Goal: Information Seeking & Learning: Learn about a topic

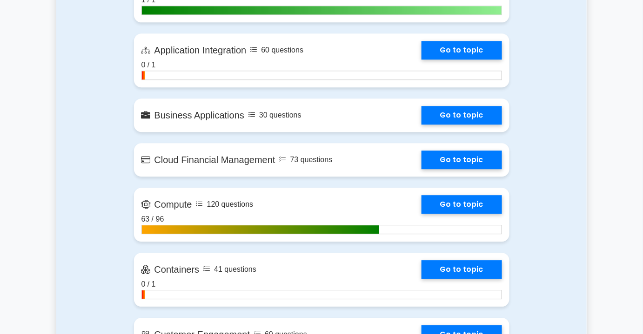
scroll to position [930, 0]
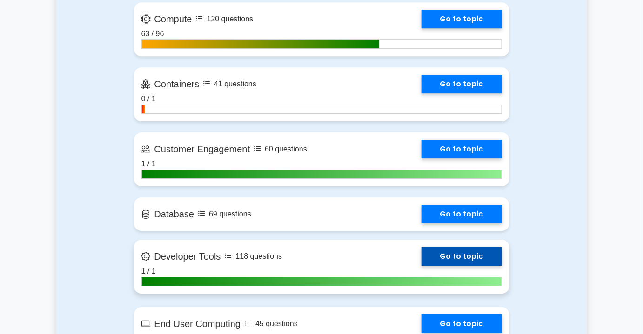
click at [421, 256] on link "Go to topic" at bounding box center [461, 256] width 80 height 19
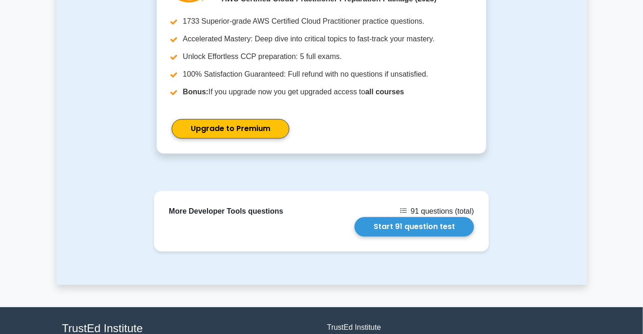
scroll to position [465, 0]
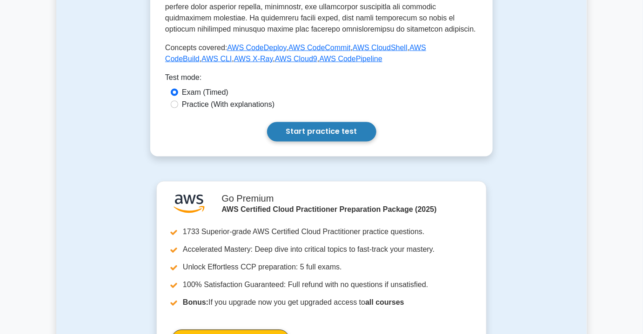
click at [318, 122] on link "Start practice test" at bounding box center [321, 132] width 109 height 20
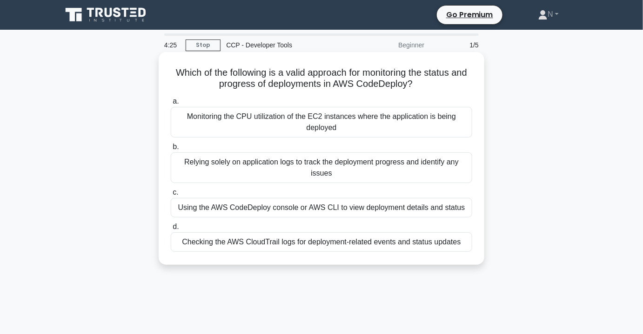
click at [421, 211] on div "Using the AWS CodeDeploy console or AWS CLI to view deployment details and stat…" at bounding box center [321, 208] width 301 height 20
click at [171, 196] on input "c. Using the AWS CodeDeploy console or AWS CLI to view deployment details and s…" at bounding box center [171, 193] width 0 height 6
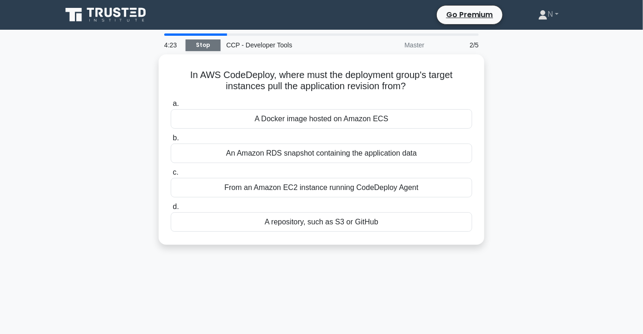
click at [209, 48] on link "Stop" at bounding box center [203, 46] width 35 height 12
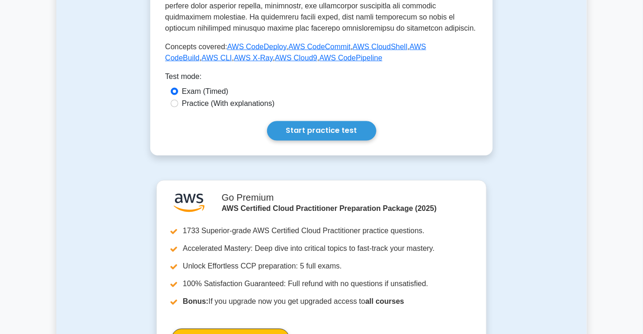
click at [228, 98] on label "Practice (With explanations)" at bounding box center [228, 103] width 93 height 11
click at [178, 100] on input "Practice (With explanations)" at bounding box center [174, 103] width 7 height 7
radio input "true"
click at [287, 121] on link "Start practice test" at bounding box center [321, 131] width 109 height 20
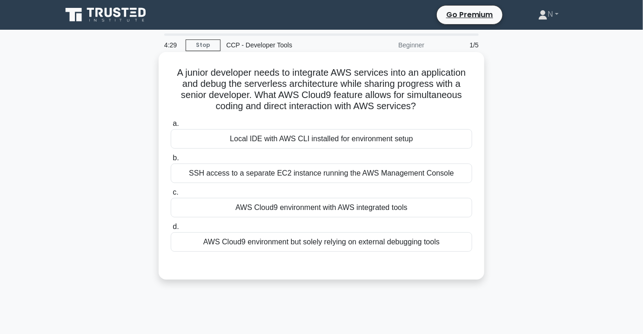
click at [346, 211] on div "AWS Cloud9 environment with AWS integrated tools" at bounding box center [321, 208] width 301 height 20
click at [171, 196] on input "c. AWS Cloud9 environment with AWS integrated tools" at bounding box center [171, 193] width 0 height 6
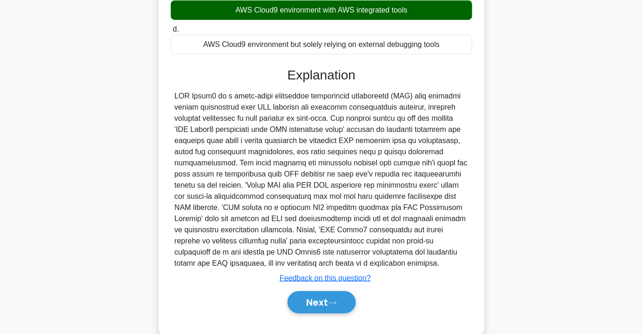
scroll to position [216, 0]
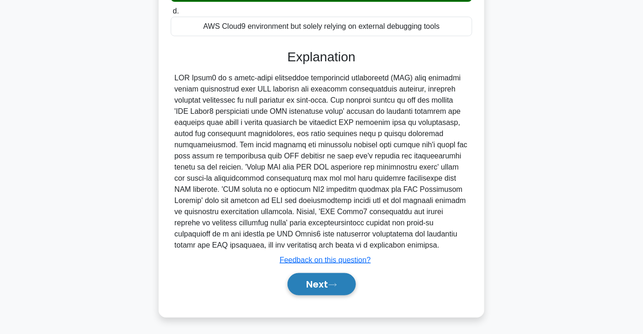
click at [322, 290] on button "Next" at bounding box center [321, 284] width 68 height 22
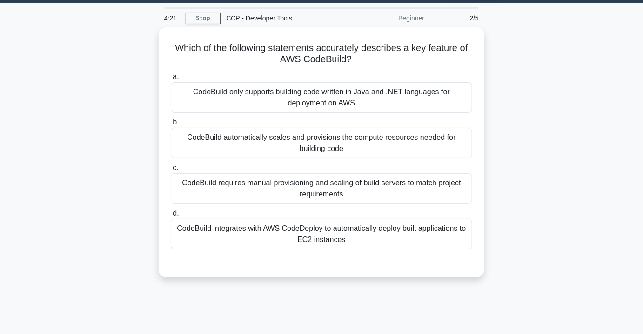
scroll to position [0, 0]
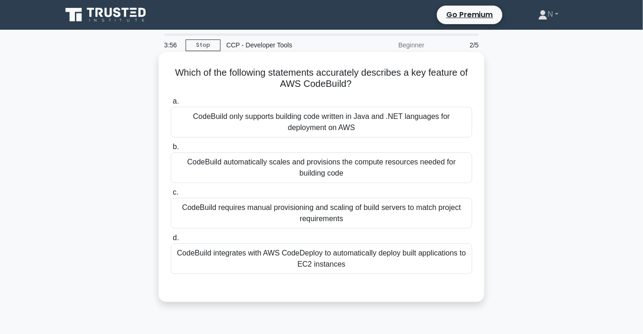
click at [390, 262] on div "CodeBuild integrates with AWS CodeDeploy to automatically deploy built applicat…" at bounding box center [321, 259] width 301 height 31
click at [171, 241] on input "d. CodeBuild integrates with AWS CodeDeploy to automatically deploy built appli…" at bounding box center [171, 238] width 0 height 6
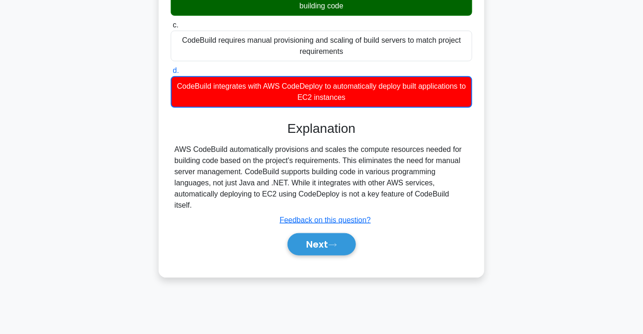
scroll to position [168, 0]
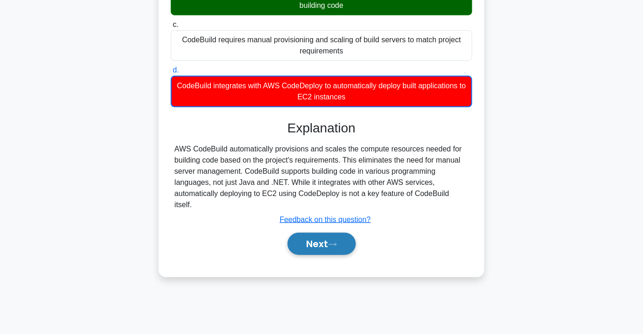
click at [340, 233] on button "Next" at bounding box center [321, 244] width 68 height 22
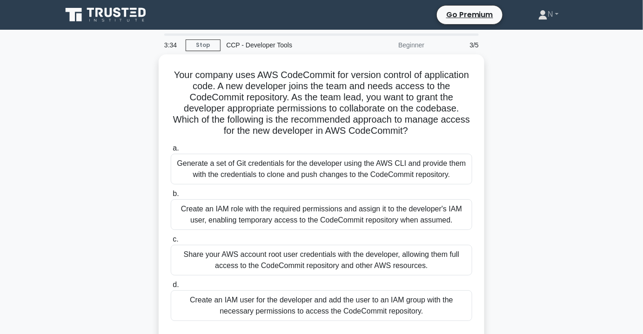
scroll to position [42, 0]
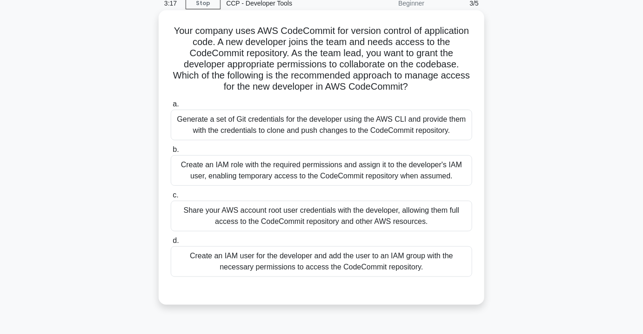
click at [324, 266] on div "Create an IAM user for the developer and add the user to an IAM group with the …" at bounding box center [321, 261] width 301 height 31
click at [171, 244] on input "d. Create an IAM user for the developer and add the user to an IAM group with t…" at bounding box center [171, 241] width 0 height 6
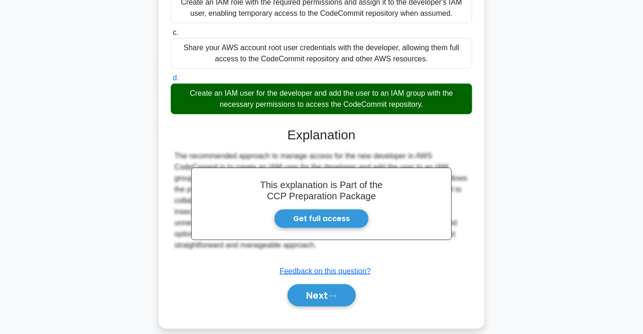
scroll to position [211, 0]
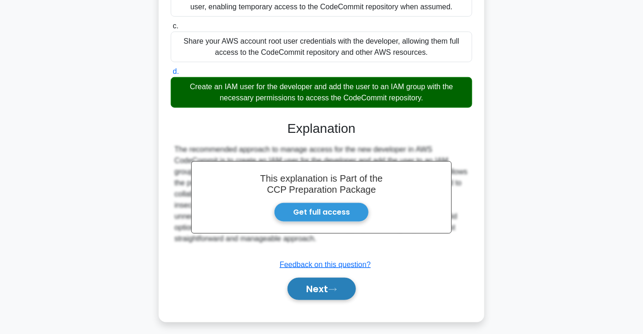
click at [339, 292] on button "Next" at bounding box center [321, 289] width 68 height 22
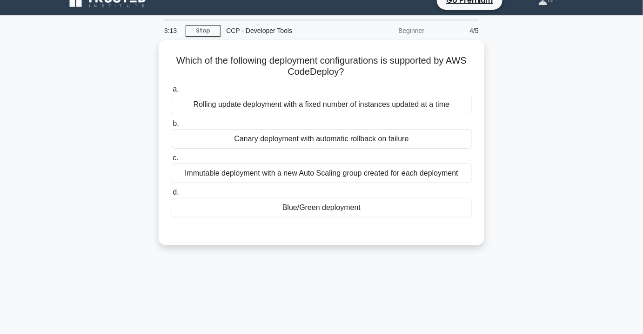
scroll to position [0, 0]
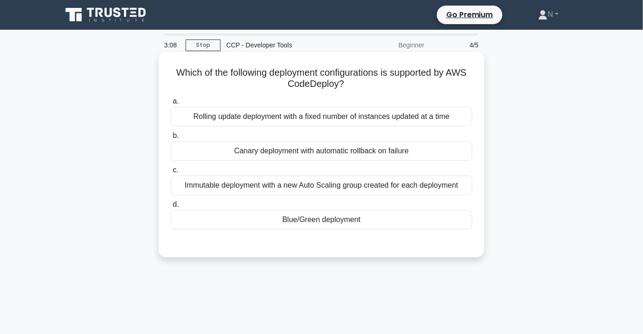
click at [347, 219] on div "Blue/Green deployment" at bounding box center [321, 220] width 301 height 20
click at [171, 208] on input "d. Blue/Green deployment" at bounding box center [171, 205] width 0 height 6
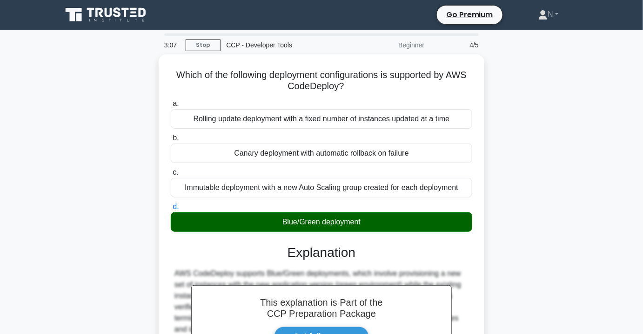
scroll to position [168, 0]
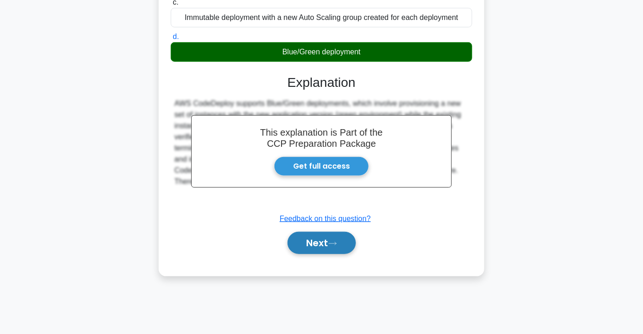
click at [331, 239] on button "Next" at bounding box center [321, 243] width 68 height 22
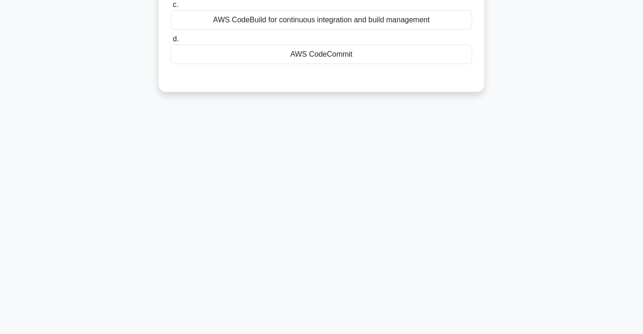
scroll to position [0, 0]
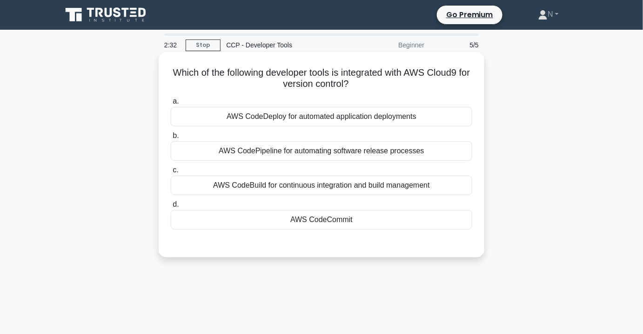
click at [339, 190] on div "AWS CodeBuild for continuous integration and build management" at bounding box center [321, 186] width 301 height 20
click at [171, 173] on input "c. AWS CodeBuild for continuous integration and build management" at bounding box center [171, 170] width 0 height 6
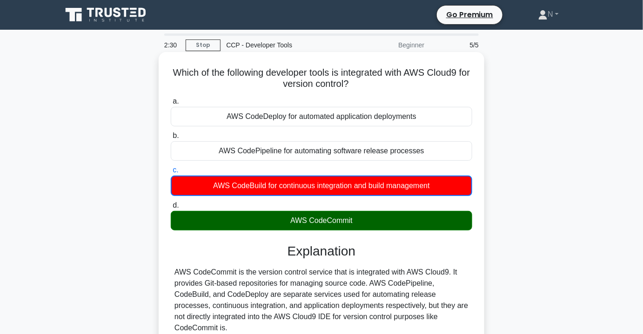
click at [372, 214] on div "AWS CodeCommit" at bounding box center [321, 221] width 301 height 20
click at [171, 209] on input "d. AWS CodeCommit" at bounding box center [171, 206] width 0 height 6
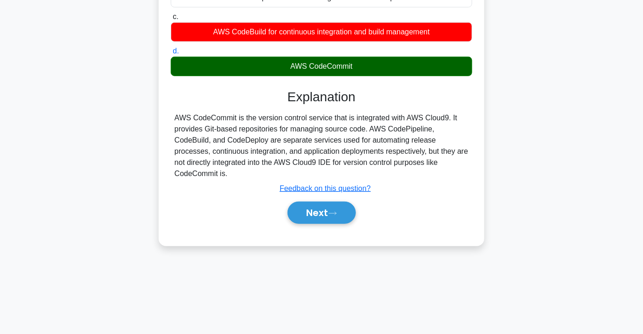
scroll to position [168, 0]
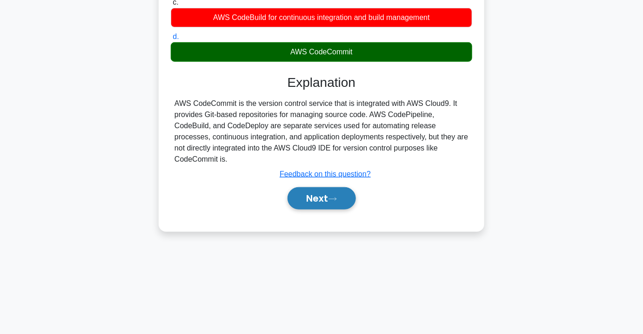
click at [336, 198] on icon at bounding box center [331, 199] width 7 height 3
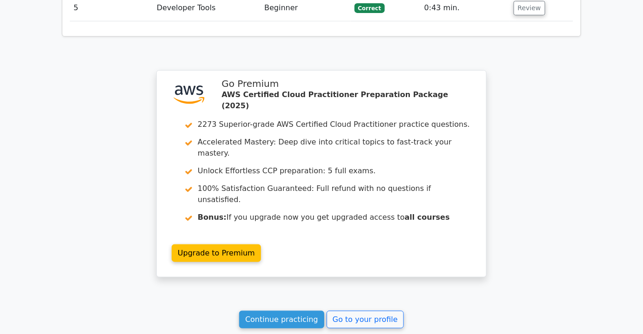
scroll to position [1037, 0]
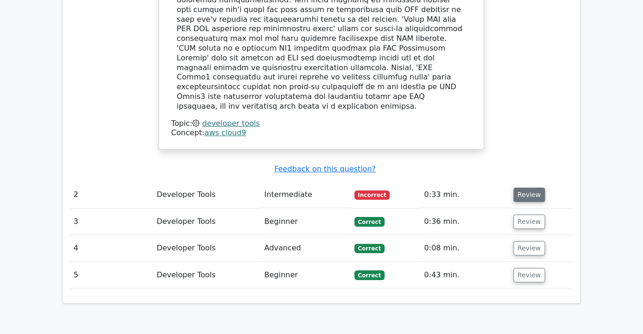
click at [520, 188] on button "Review" at bounding box center [529, 195] width 32 height 14
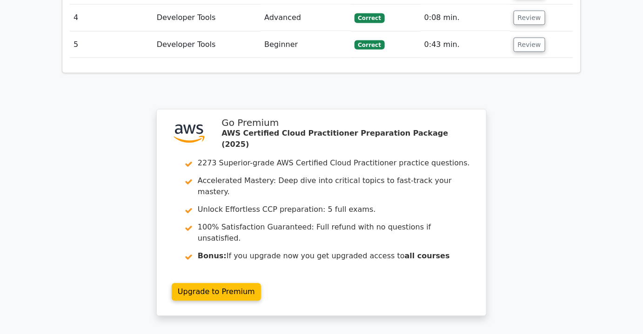
scroll to position [1701, 0]
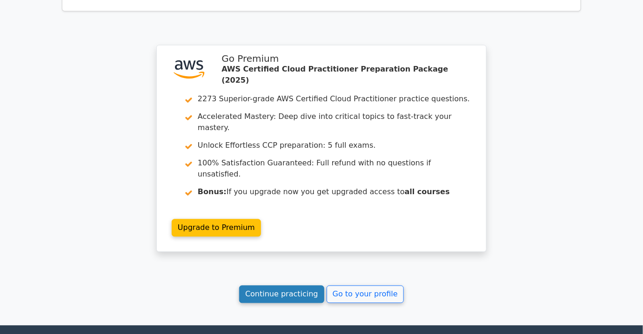
click at [263, 286] on link "Continue practicing" at bounding box center [281, 295] width 85 height 18
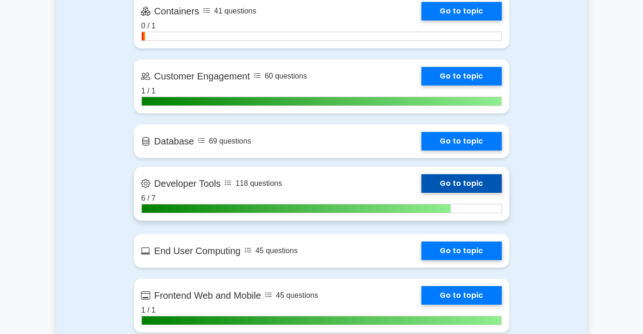
scroll to position [1056, 0]
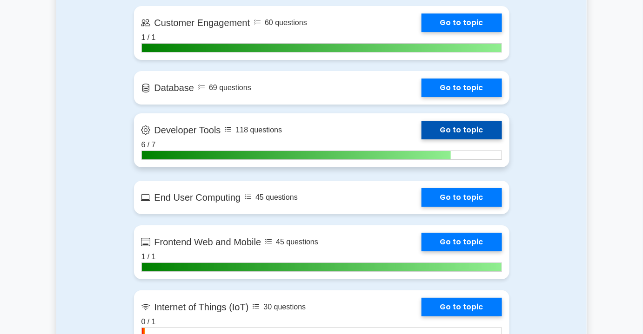
click at [421, 128] on link "Go to topic" at bounding box center [461, 130] width 80 height 19
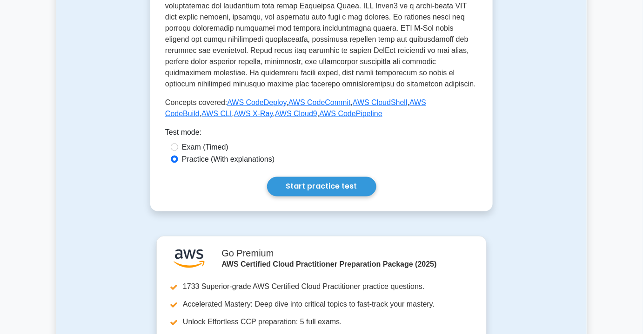
scroll to position [465, 0]
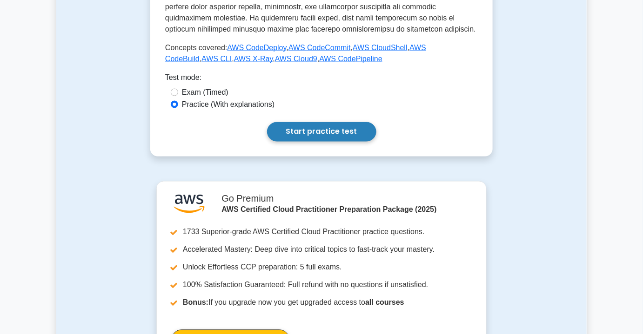
click at [302, 122] on link "Start practice test" at bounding box center [321, 132] width 109 height 20
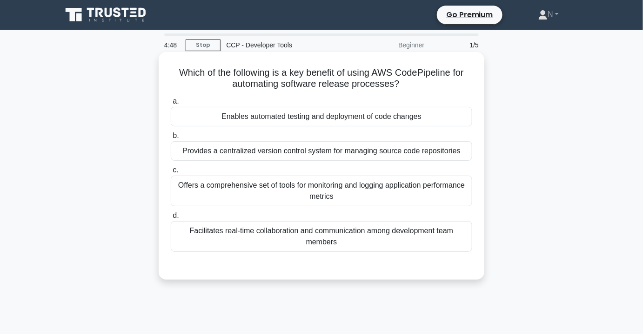
click at [390, 120] on div "Enables automated testing and deployment of code changes" at bounding box center [321, 117] width 301 height 20
click at [171, 105] on input "a. Enables automated testing and deployment of code changes" at bounding box center [171, 102] width 0 height 6
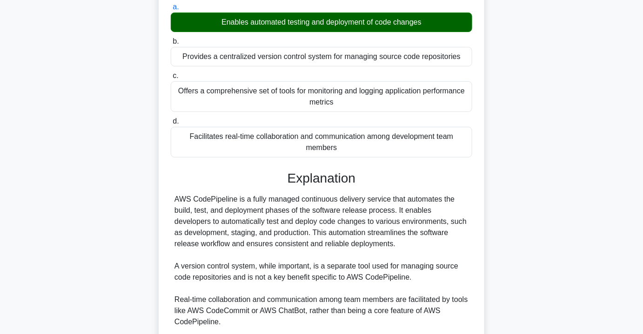
scroll to position [211, 0]
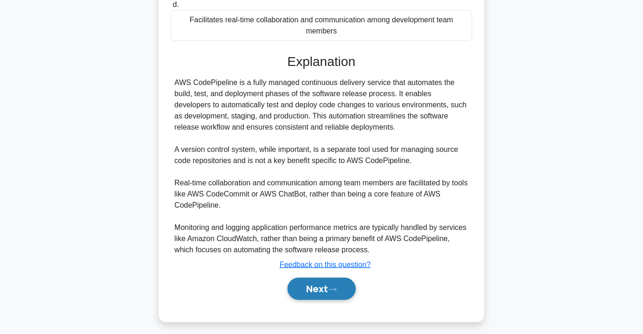
click at [334, 282] on button "Next" at bounding box center [321, 289] width 68 height 22
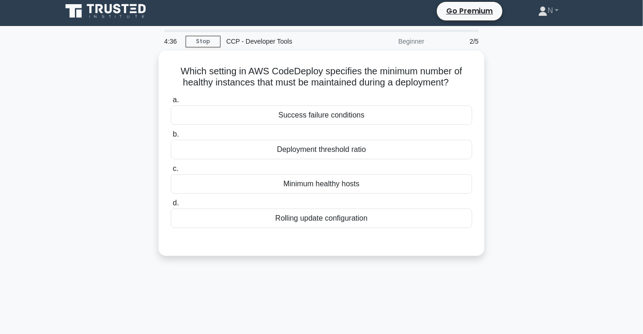
scroll to position [0, 0]
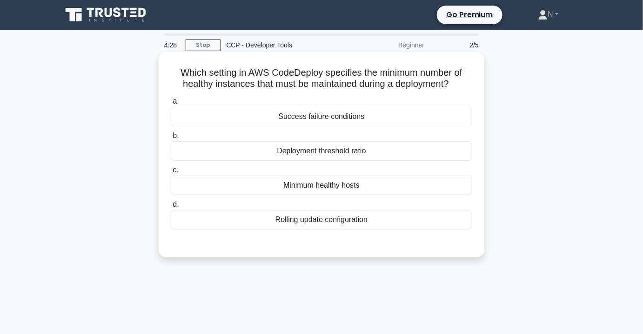
click at [343, 222] on div "Rolling update configuration" at bounding box center [321, 220] width 301 height 20
click at [171, 208] on input "d. Rolling update configuration" at bounding box center [171, 205] width 0 height 6
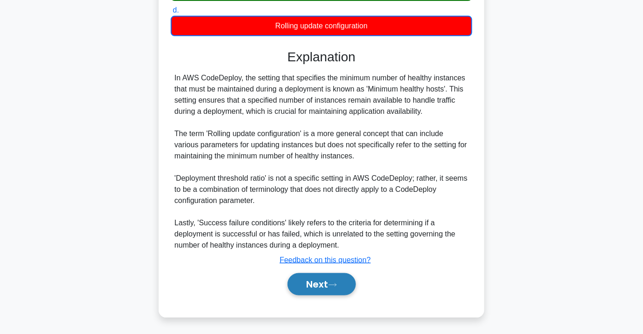
click at [335, 289] on button "Next" at bounding box center [321, 284] width 68 height 22
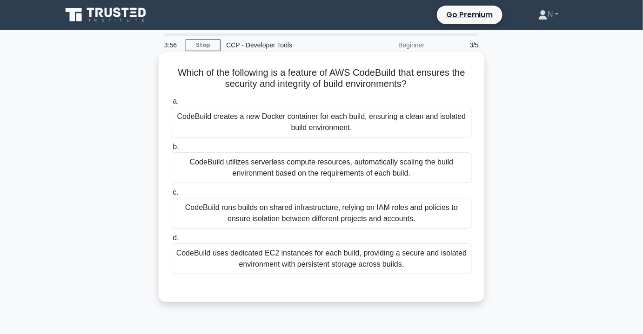
click at [459, 216] on div "CodeBuild runs builds on shared infrastructure, relying on IAM roles and polici…" at bounding box center [321, 213] width 301 height 31
click at [171, 196] on input "c. CodeBuild runs builds on shared infrastructure, relying on IAM roles and pol…" at bounding box center [171, 193] width 0 height 6
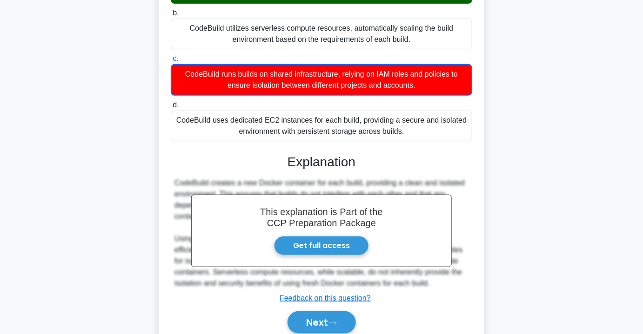
scroll to position [172, 0]
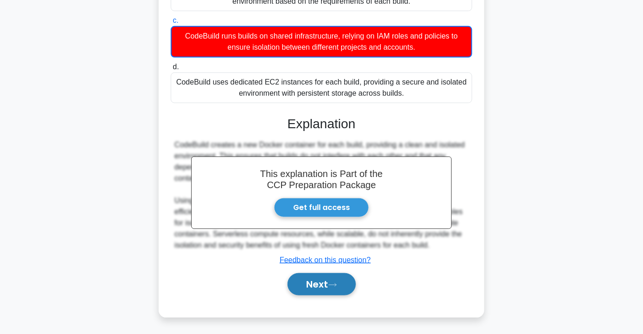
click at [299, 281] on button "Next" at bounding box center [321, 284] width 68 height 22
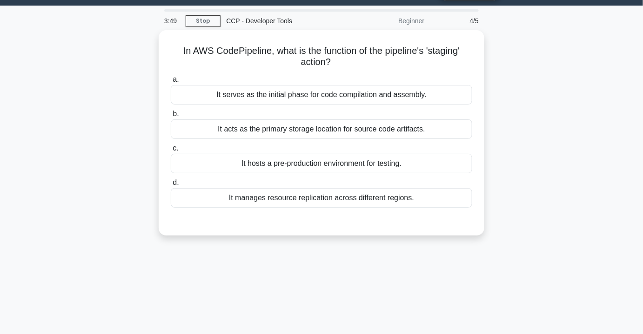
scroll to position [0, 0]
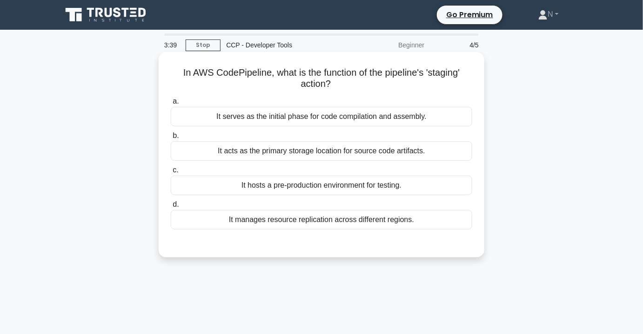
click at [395, 151] on div "It acts as the primary storage location for source code artifacts." at bounding box center [321, 151] width 301 height 20
click at [171, 139] on input "b. It acts as the primary storage location for source code artifacts." at bounding box center [171, 136] width 0 height 6
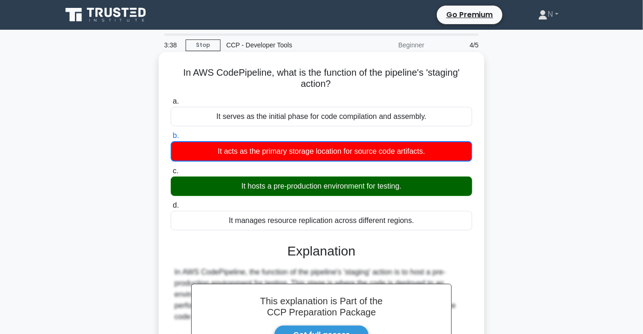
click at [423, 190] on div "It hosts a pre-production environment for testing." at bounding box center [321, 187] width 301 height 20
click at [171, 174] on input "c. It hosts a pre-production environment for testing." at bounding box center [171, 171] width 0 height 6
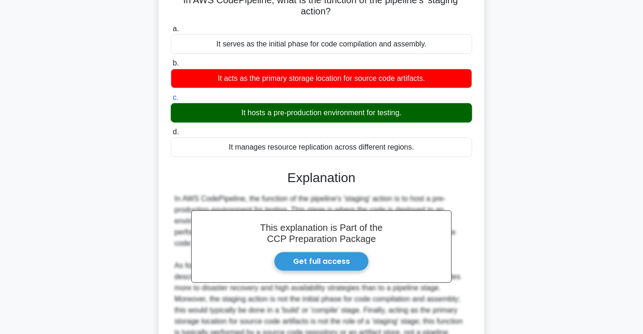
scroll to position [169, 0]
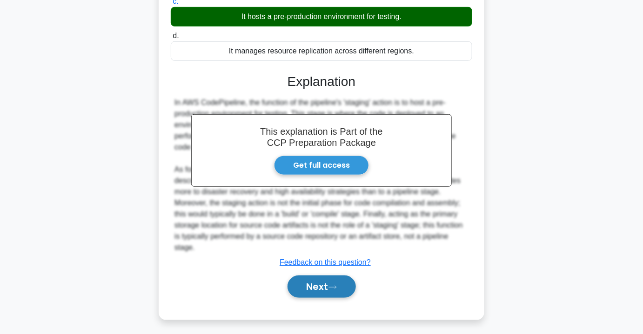
click at [325, 285] on button "Next" at bounding box center [321, 287] width 68 height 22
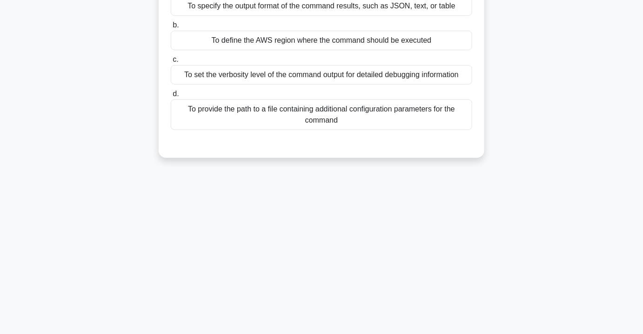
scroll to position [41, 0]
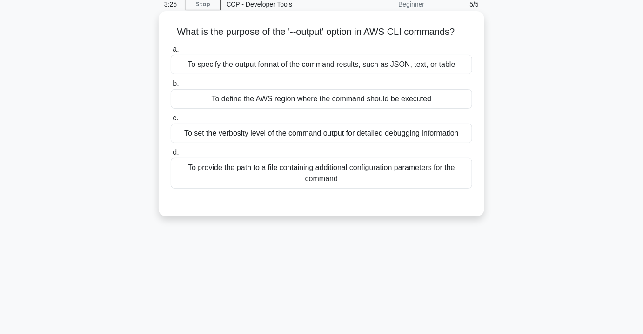
click at [404, 67] on div "To specify the output format of the command results, such as JSON, text, or tab…" at bounding box center [321, 65] width 301 height 20
click at [171, 53] on input "a. To specify the output format of the command results, such as JSON, text, or …" at bounding box center [171, 50] width 0 height 6
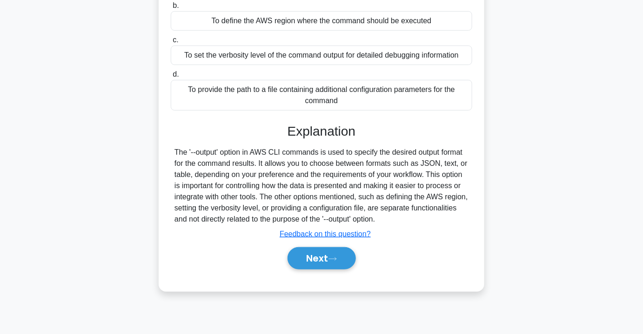
scroll to position [168, 0]
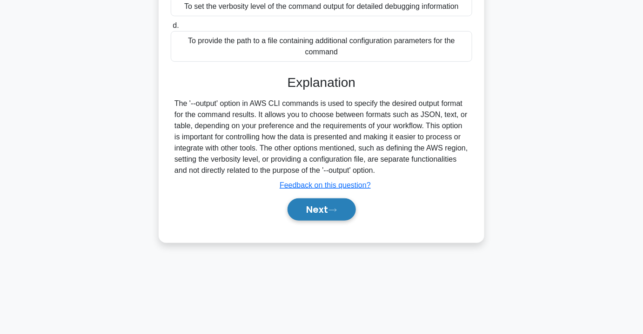
click at [307, 208] on button "Next" at bounding box center [321, 210] width 68 height 22
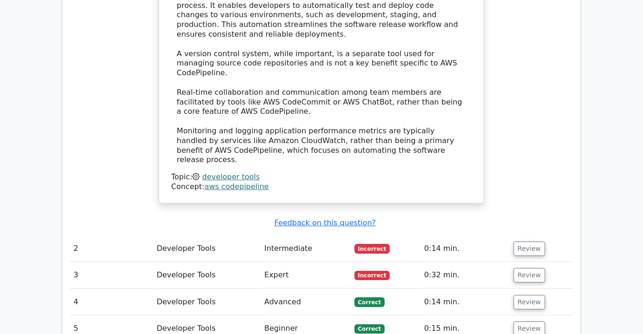
scroll to position [1099, 0]
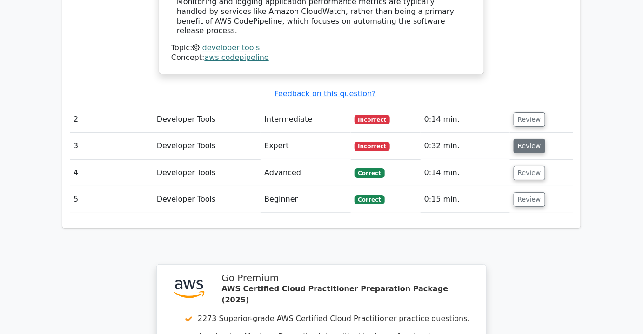
click at [528, 139] on button "Review" at bounding box center [529, 146] width 32 height 14
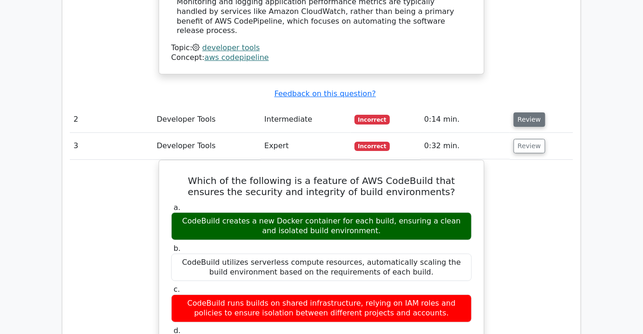
click at [531, 113] on button "Review" at bounding box center [529, 120] width 32 height 14
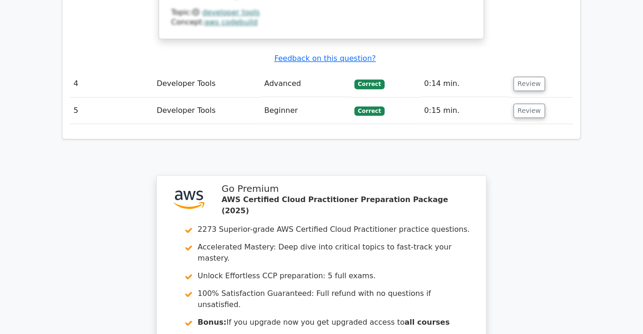
scroll to position [2178, 0]
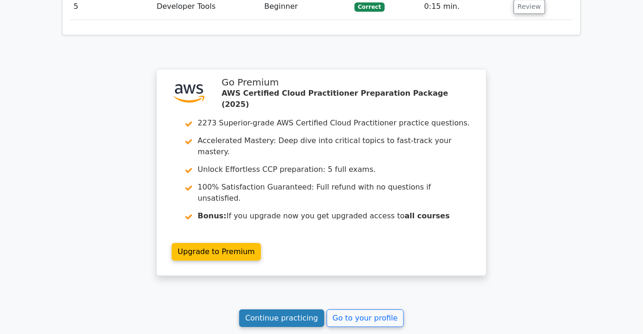
click at [288, 310] on link "Continue practicing" at bounding box center [281, 319] width 85 height 18
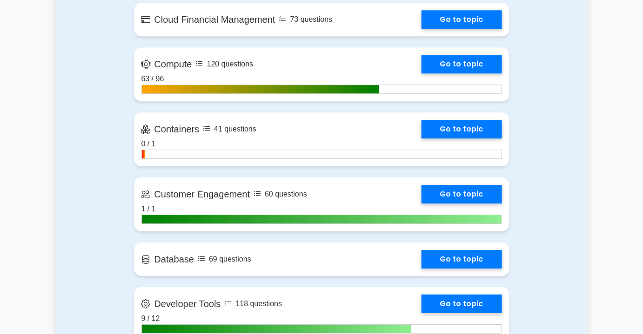
scroll to position [930, 0]
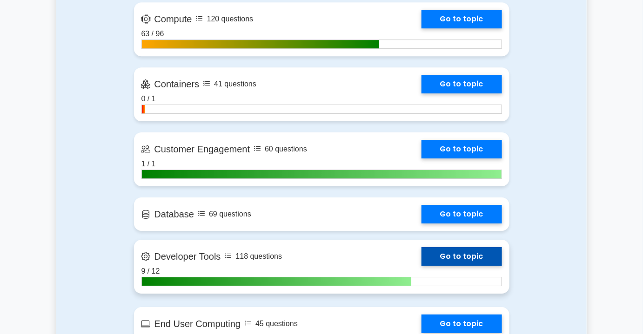
click at [421, 256] on link "Go to topic" at bounding box center [461, 256] width 80 height 19
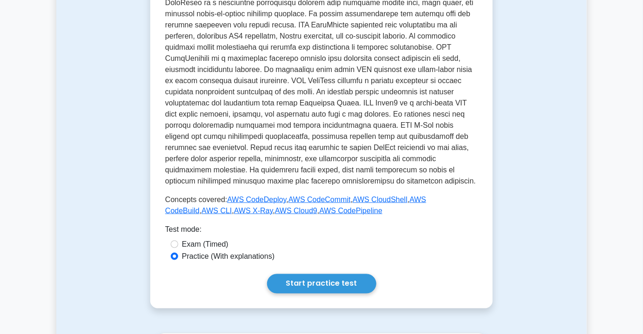
scroll to position [423, 0]
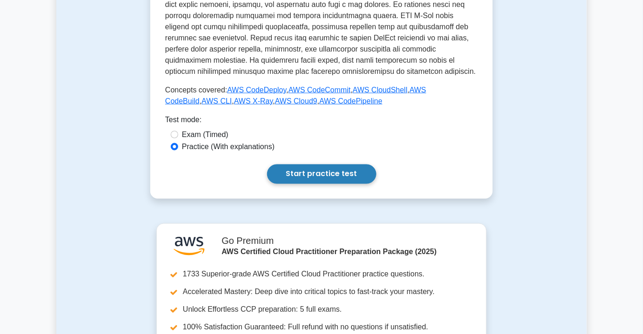
click at [301, 165] on link "Start practice test" at bounding box center [321, 175] width 109 height 20
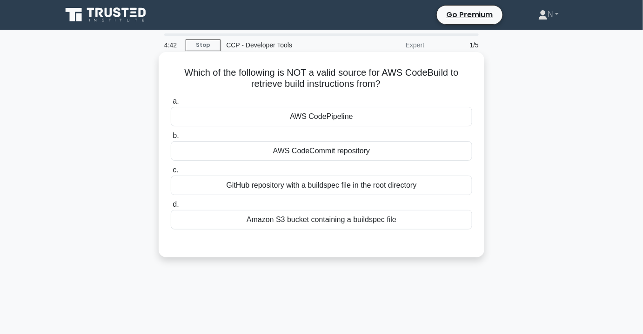
click at [362, 192] on div "GitHub repository with a buildspec file in the root directory" at bounding box center [321, 186] width 301 height 20
click at [171, 173] on input "c. GitHub repository with a buildspec file in the root directory" at bounding box center [171, 170] width 0 height 6
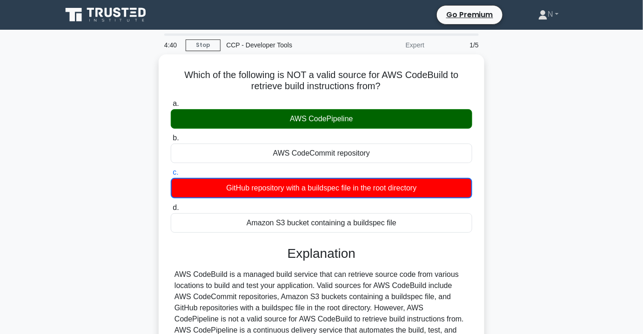
scroll to position [168, 0]
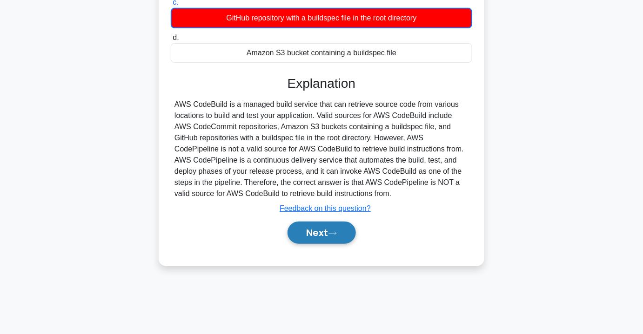
click at [330, 228] on button "Next" at bounding box center [321, 233] width 68 height 22
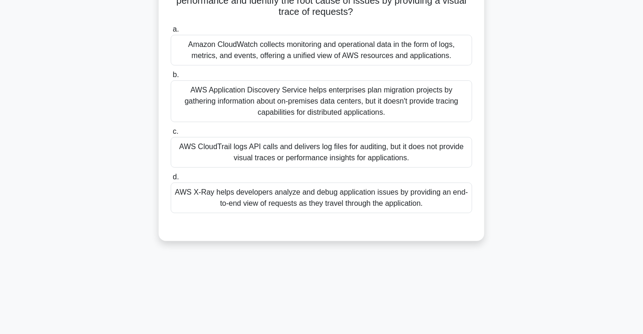
scroll to position [0, 0]
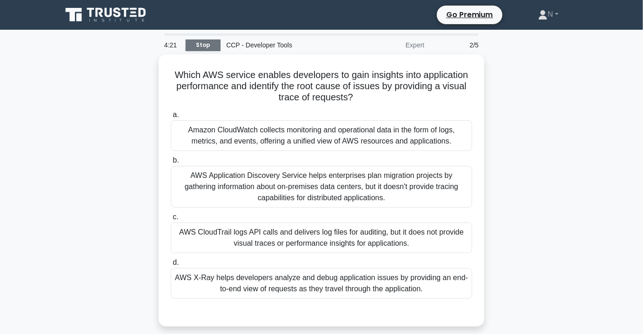
click at [209, 44] on link "Stop" at bounding box center [203, 46] width 35 height 12
